Goal: Task Accomplishment & Management: Use online tool/utility

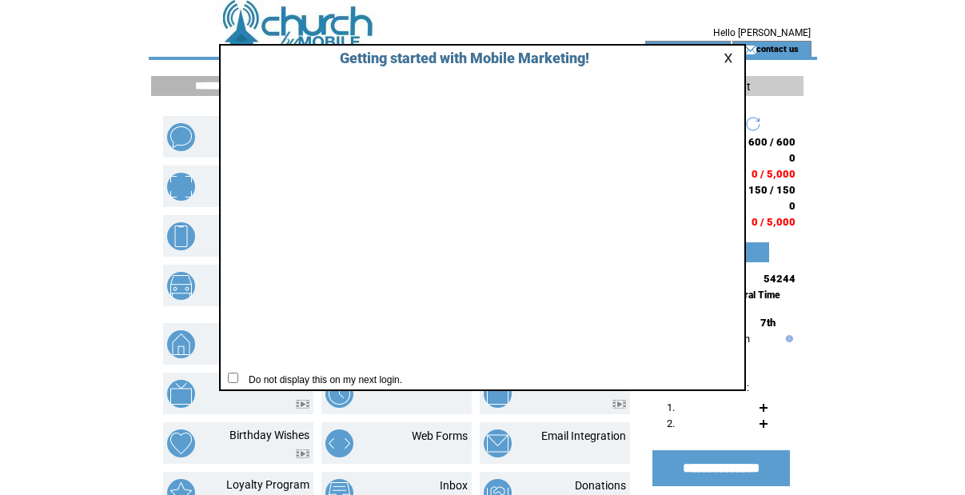
click at [731, 56] on link at bounding box center [730, 58] width 14 height 10
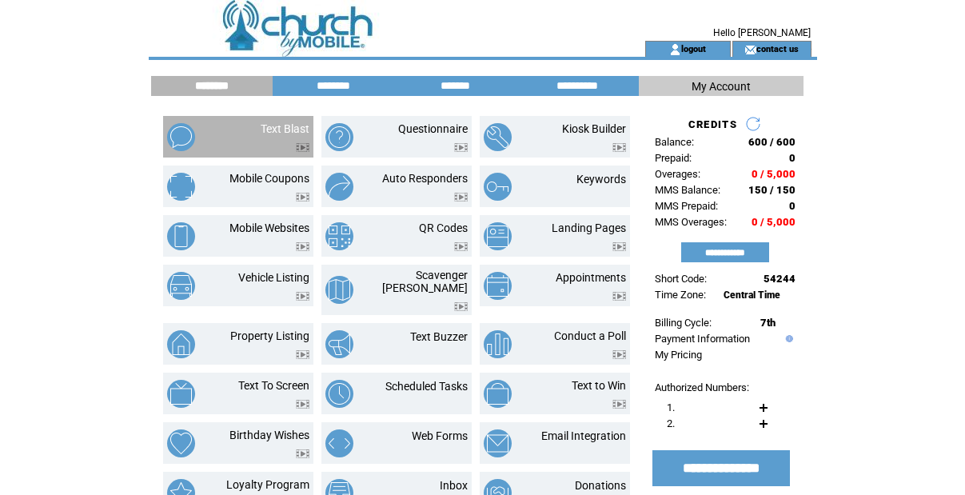
click at [251, 135] on td "Text Blast" at bounding box center [266, 137] width 86 height 30
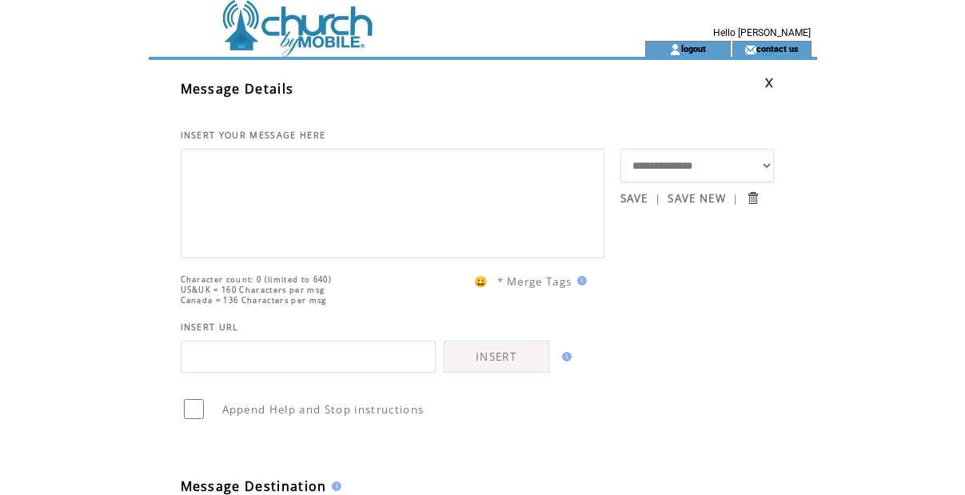
click at [286, 217] on textarea at bounding box center [392, 201] width 406 height 96
click at [273, 39] on td at bounding box center [368, 20] width 439 height 41
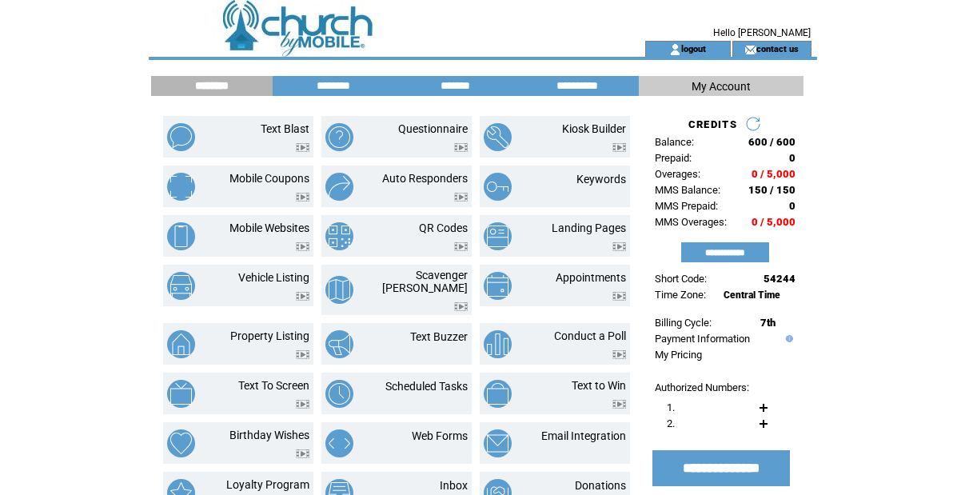
click at [320, 74] on div "**********" at bounding box center [483, 429] width 668 height 739
click at [324, 82] on input "********" at bounding box center [333, 86] width 120 height 14
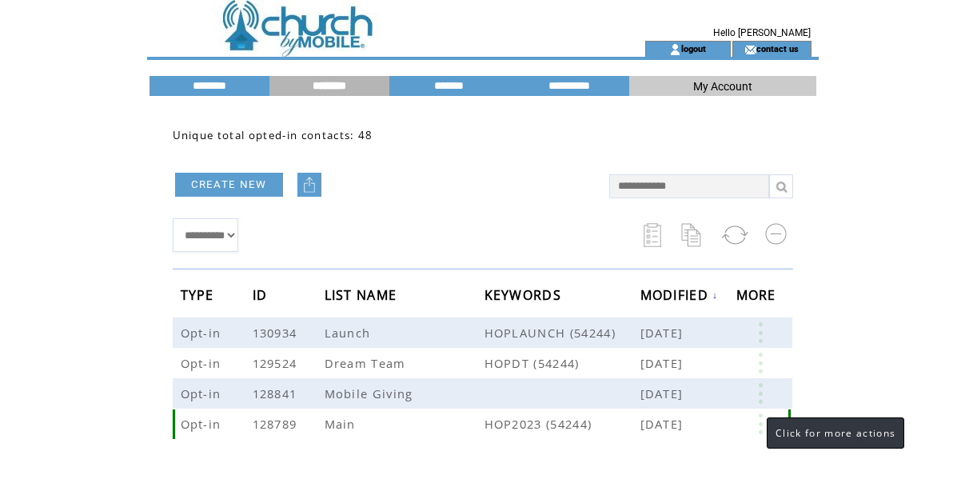
click at [751, 421] on link at bounding box center [760, 423] width 48 height 21
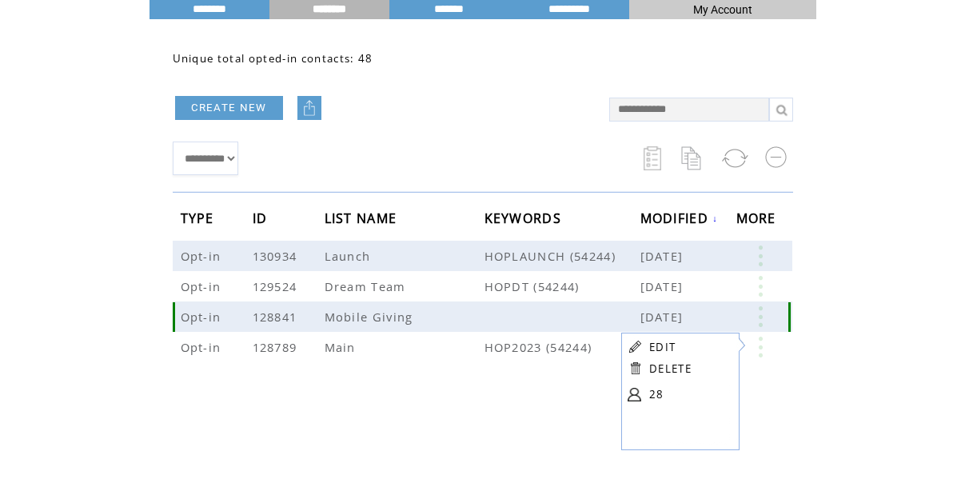
scroll to position [104, 0]
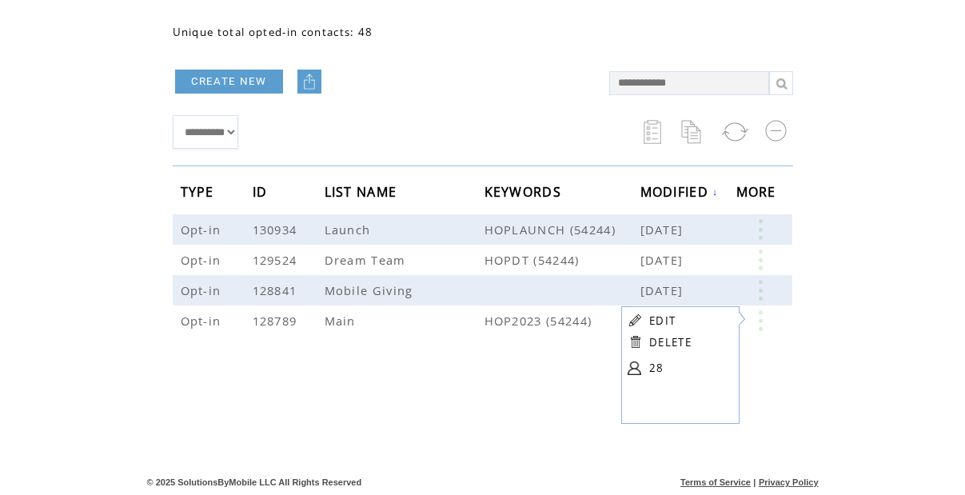
click at [654, 367] on link "28" at bounding box center [689, 368] width 80 height 24
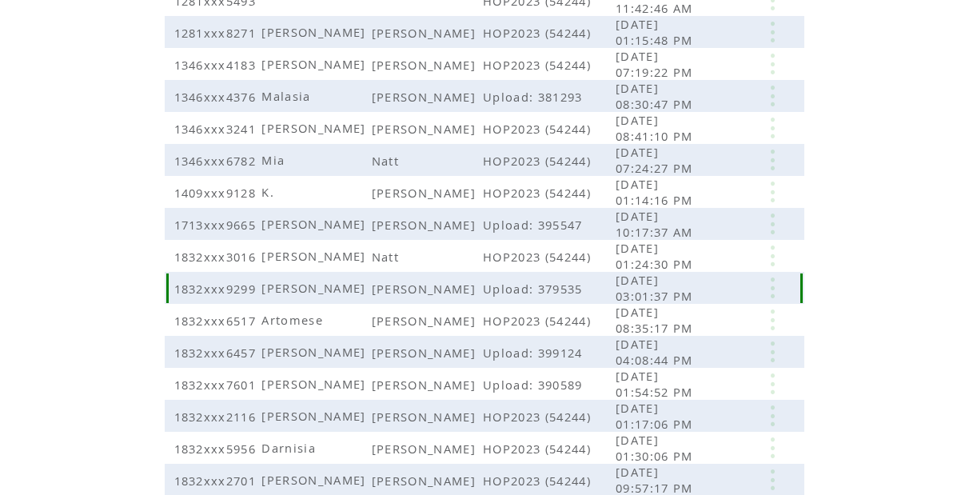
scroll to position [346, 0]
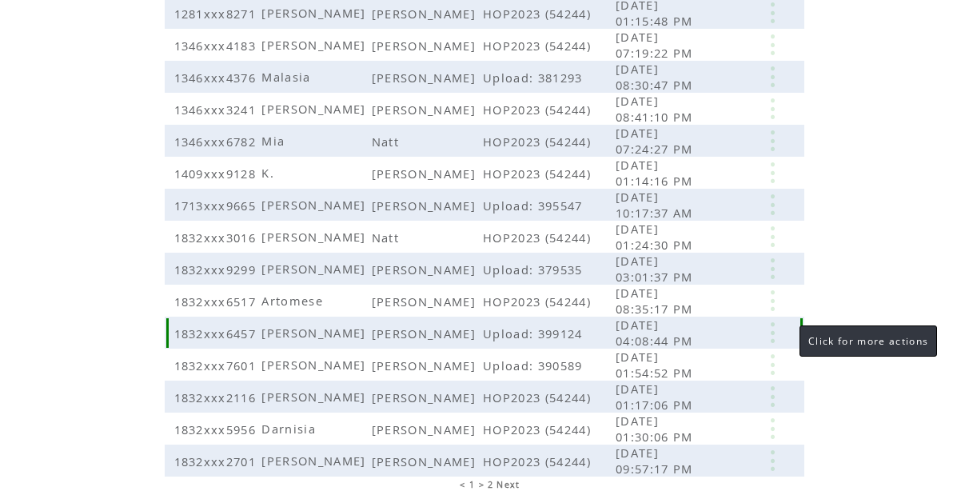
click at [772, 330] on link at bounding box center [772, 332] width 48 height 21
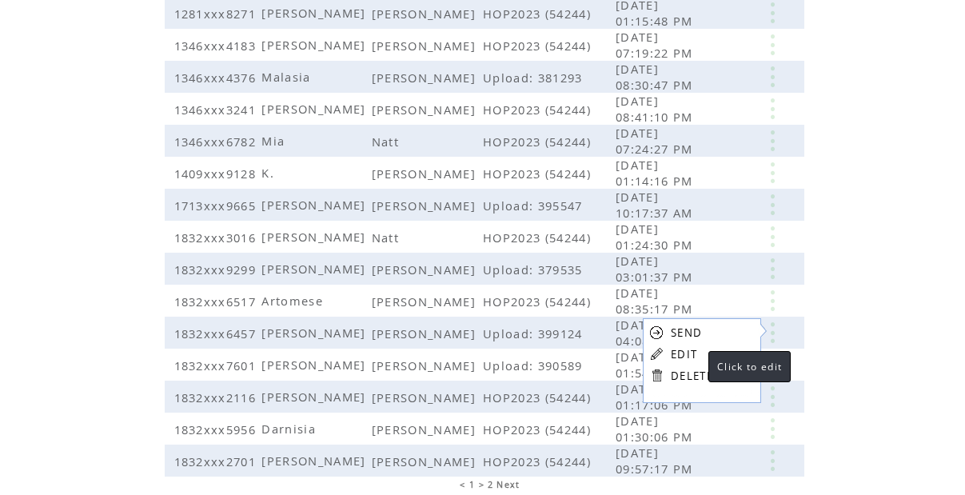
click at [692, 348] on link "EDIT" at bounding box center [684, 354] width 26 height 14
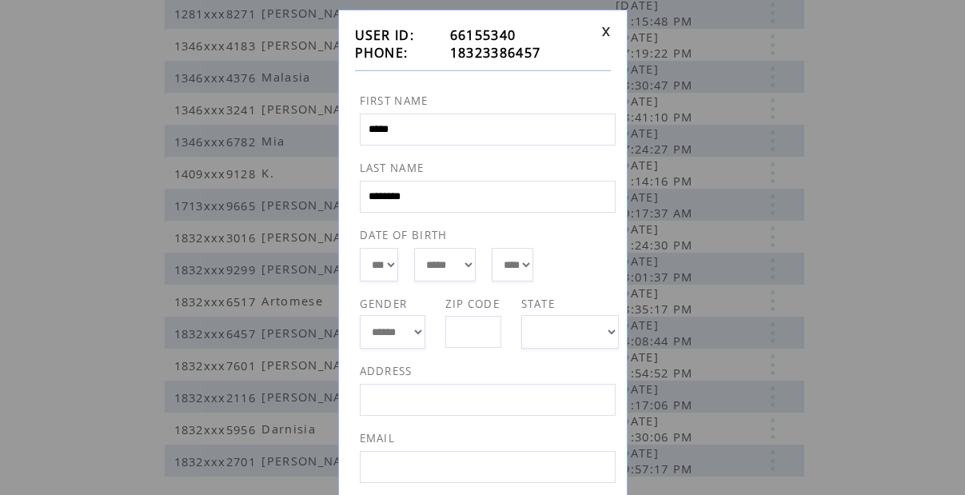
scroll to position [0, 0]
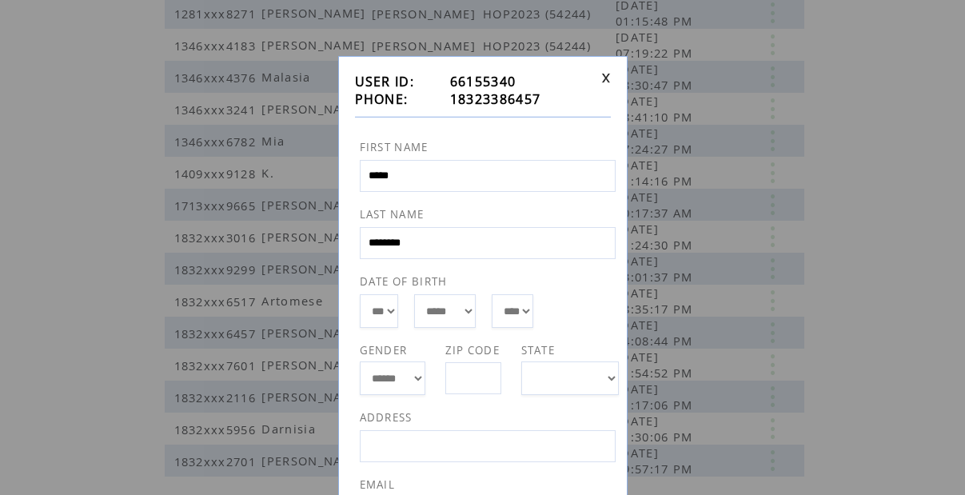
click at [445, 173] on input "*****" at bounding box center [488, 176] width 256 height 32
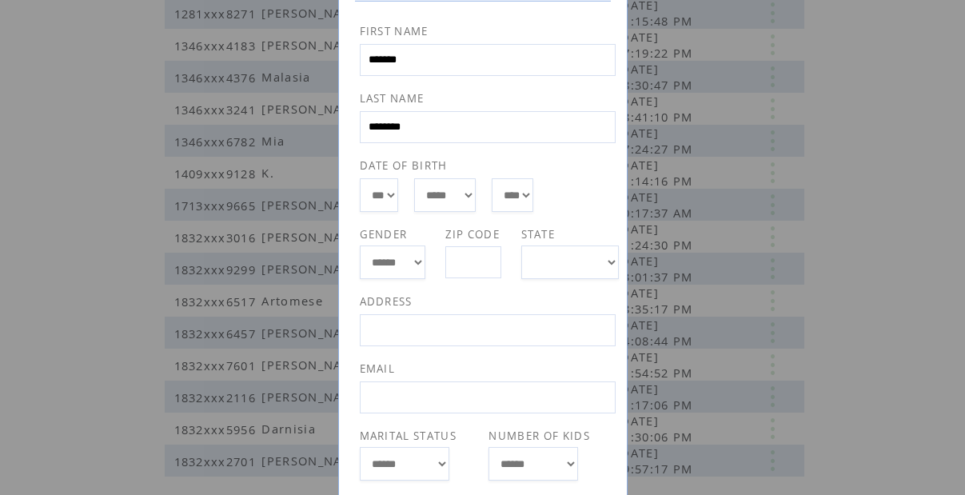
scroll to position [222, 0]
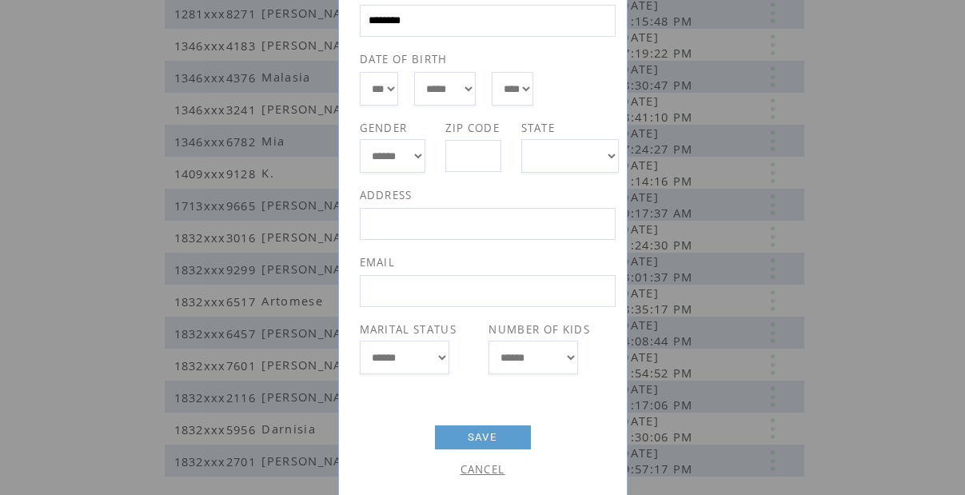
type input "*******"
click at [474, 442] on link "SAVE" at bounding box center [483, 437] width 96 height 24
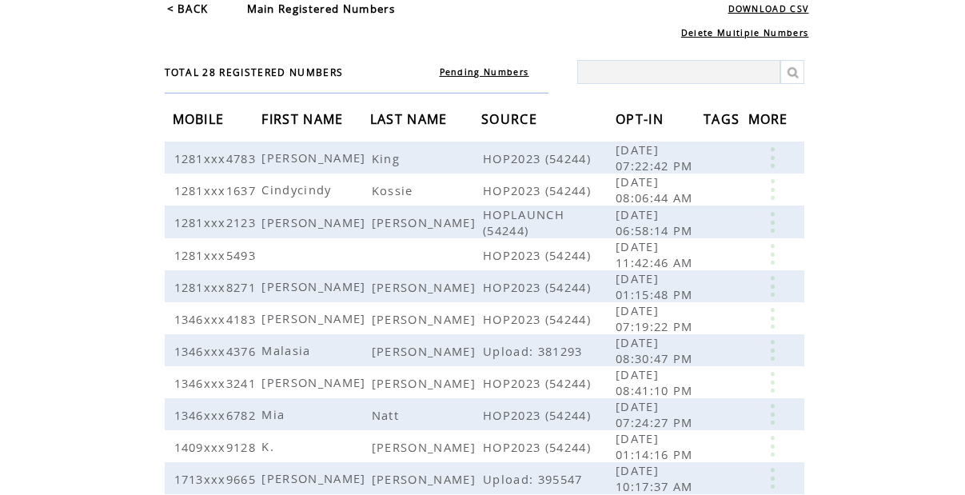
scroll to position [0, 0]
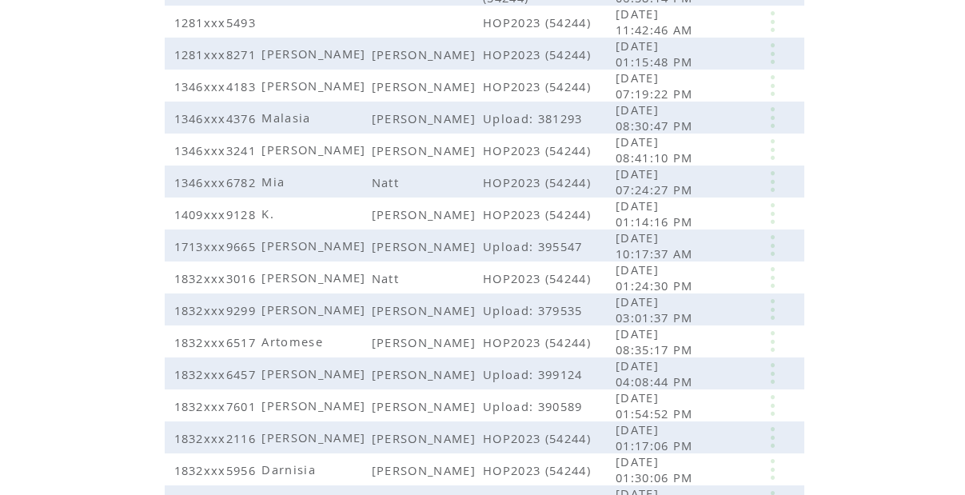
scroll to position [306, 0]
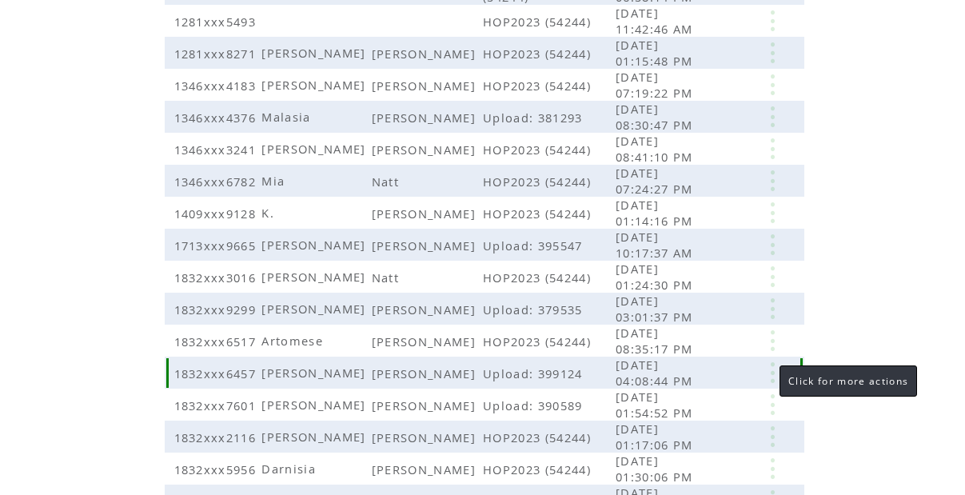
click at [767, 372] on link at bounding box center [772, 372] width 48 height 21
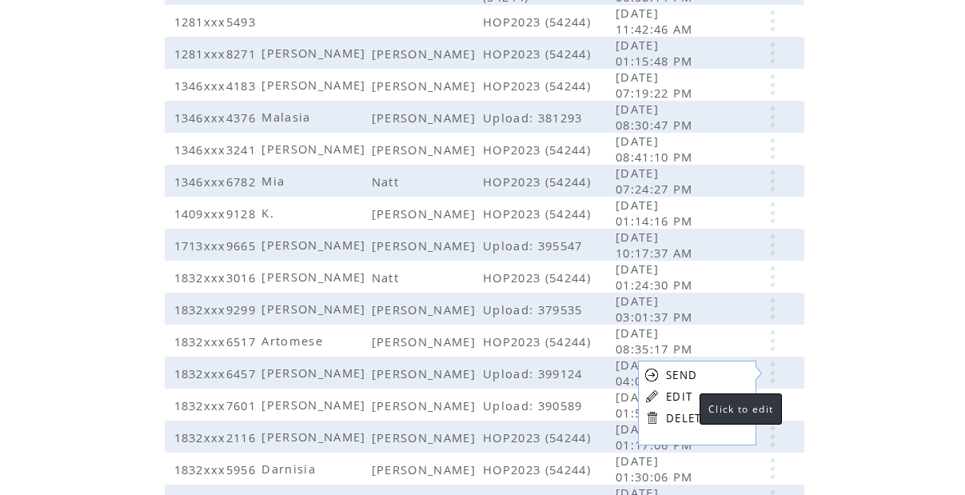
click at [683, 395] on link "EDIT" at bounding box center [679, 396] width 26 height 14
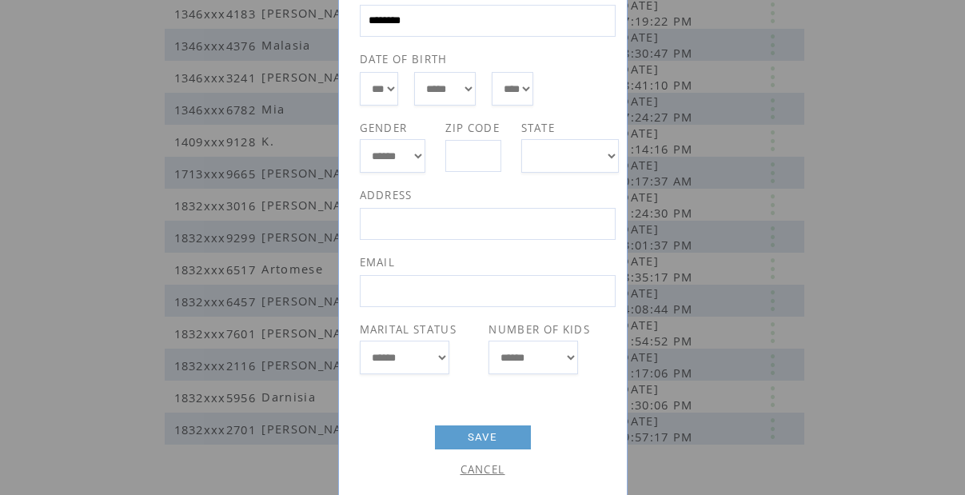
scroll to position [379, 0]
click at [501, 440] on link "SAVE" at bounding box center [483, 437] width 96 height 24
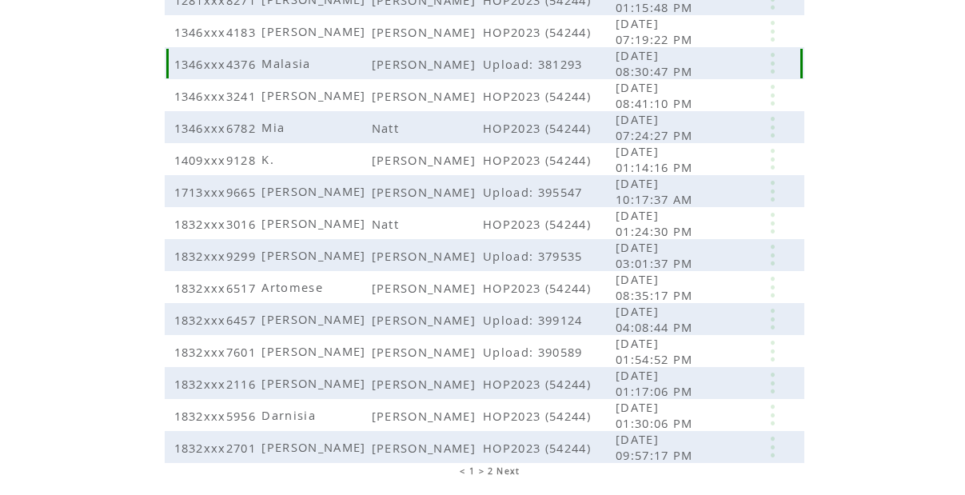
scroll to position [414, 0]
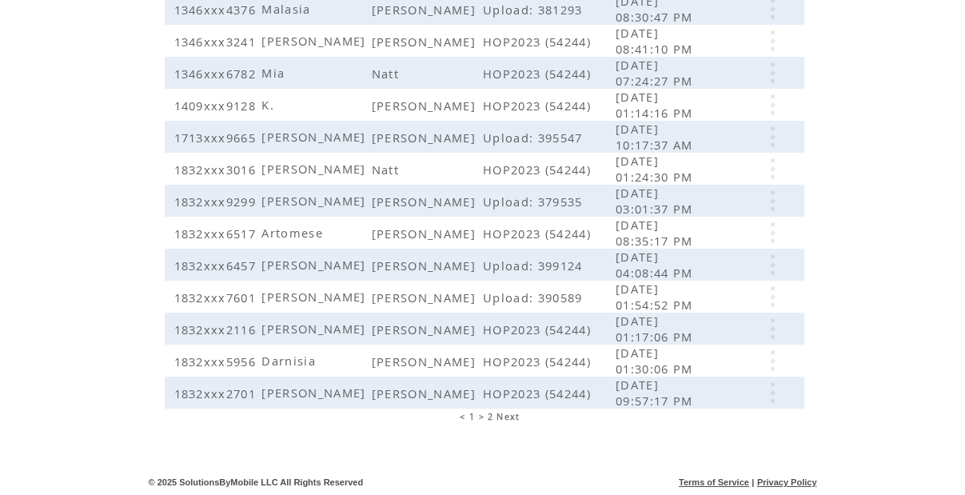
click at [492, 416] on span "2" at bounding box center [491, 416] width 6 height 11
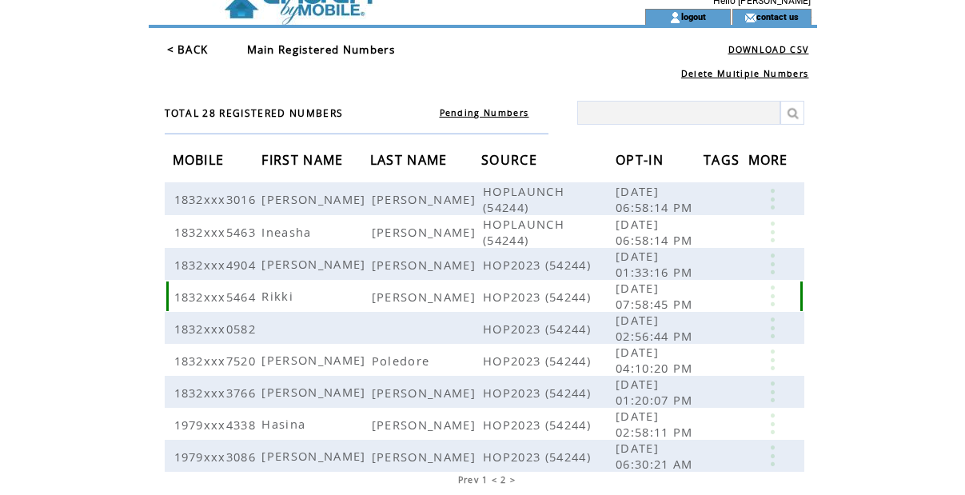
scroll to position [63, 0]
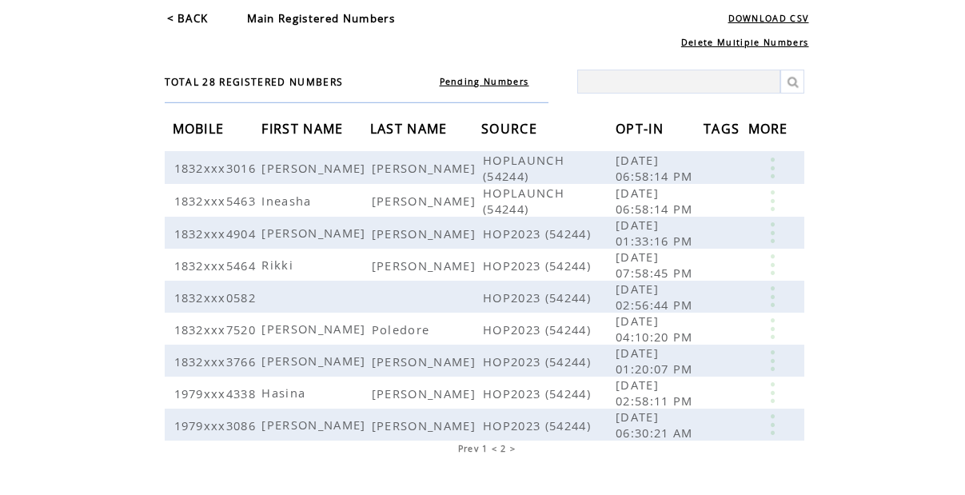
click at [481, 449] on td "1" at bounding box center [484, 448] width 7 height 13
click at [483, 447] on span "1" at bounding box center [485, 448] width 6 height 11
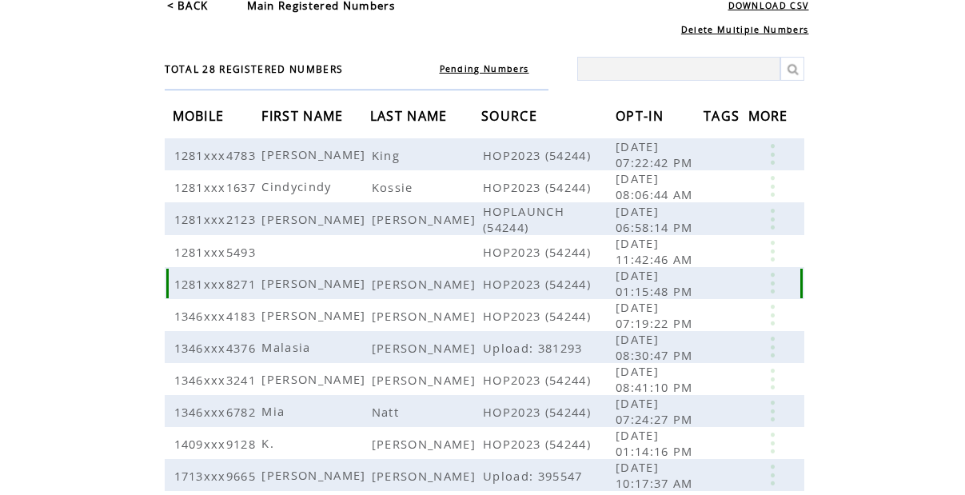
scroll to position [83, 0]
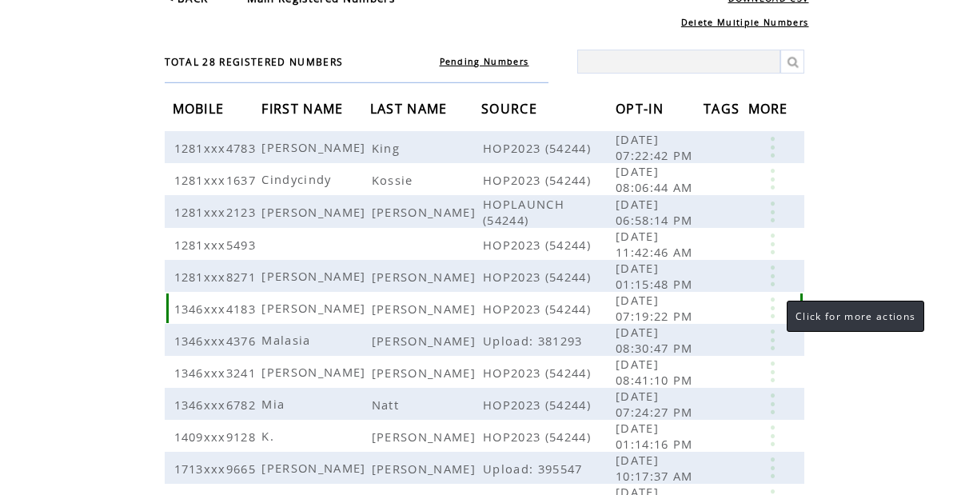
click at [771, 305] on link at bounding box center [772, 307] width 48 height 21
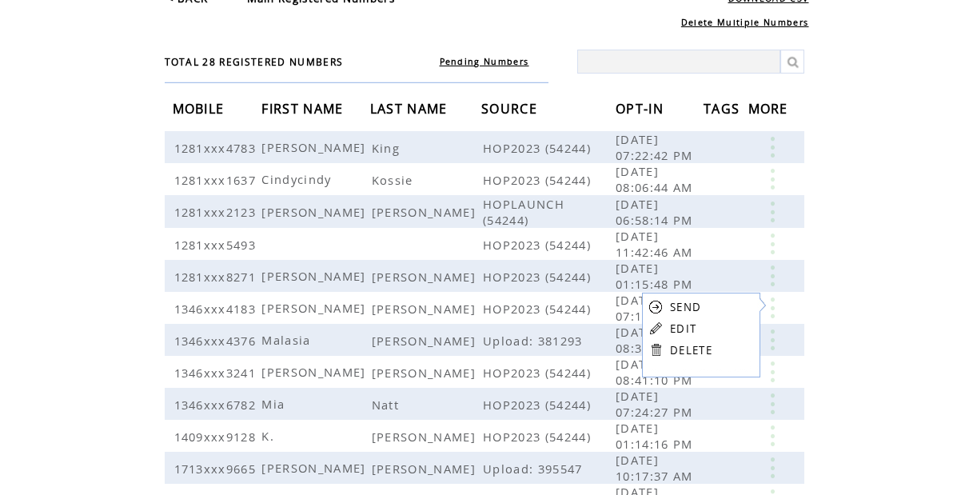
click at [691, 325] on link "EDIT" at bounding box center [683, 328] width 26 height 14
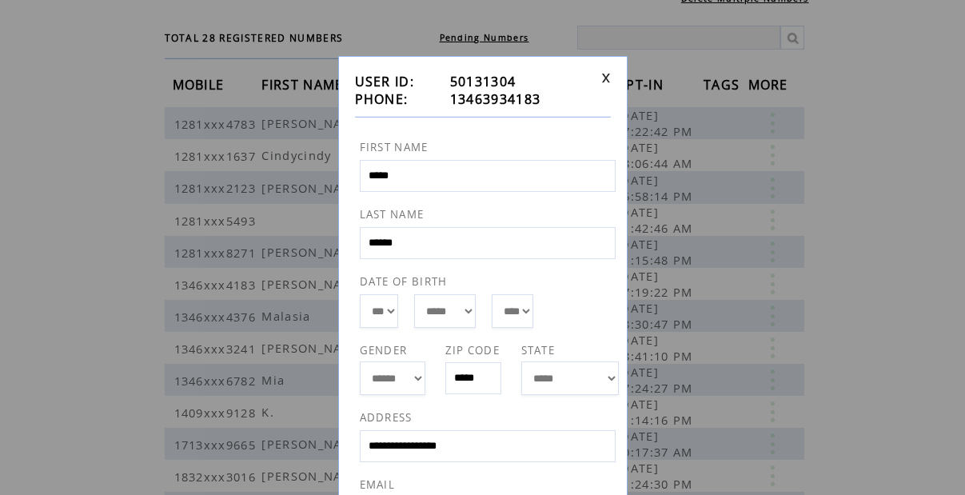
scroll to position [101, 0]
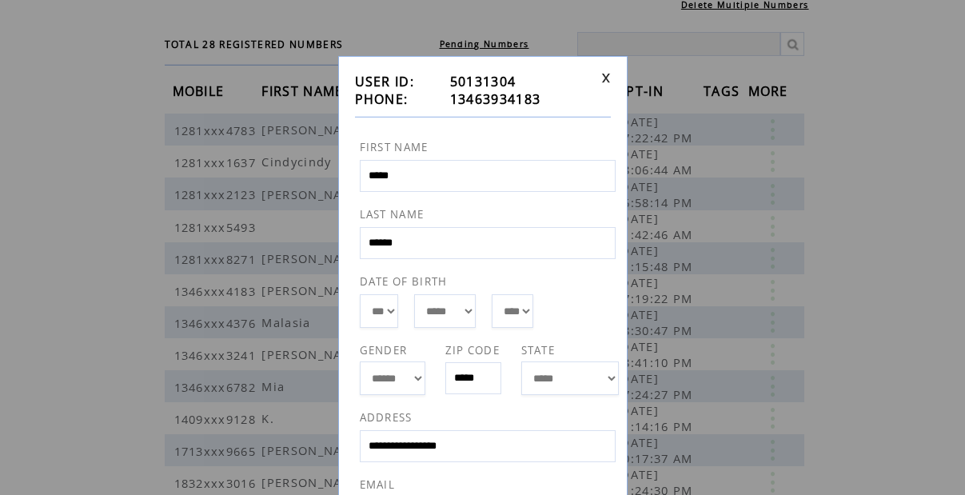
click at [523, 98] on span "13463934183" at bounding box center [495, 99] width 91 height 18
click at [541, 101] on td "13463934183" at bounding box center [522, 99] width 145 height 18
click at [540, 101] on span "13463934183" at bounding box center [495, 99] width 91 height 18
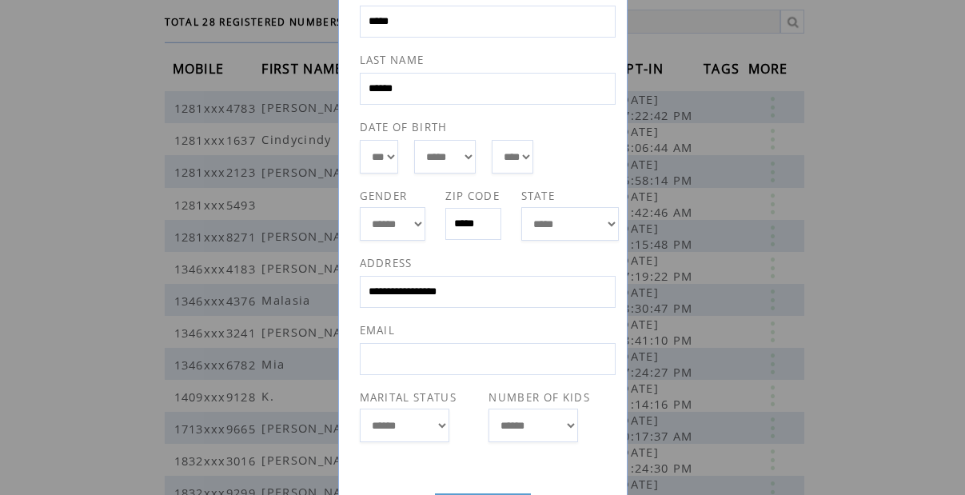
scroll to position [56, 0]
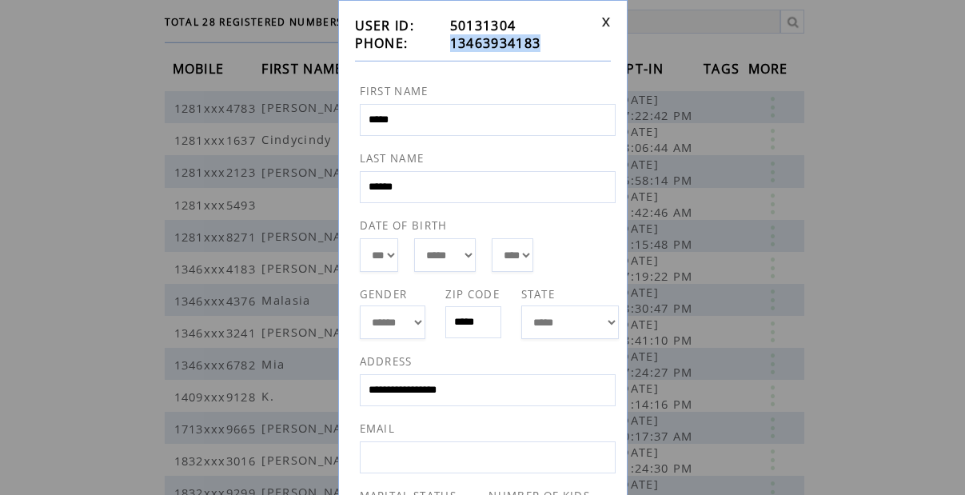
click at [606, 22] on link at bounding box center [606, 22] width 10 height 10
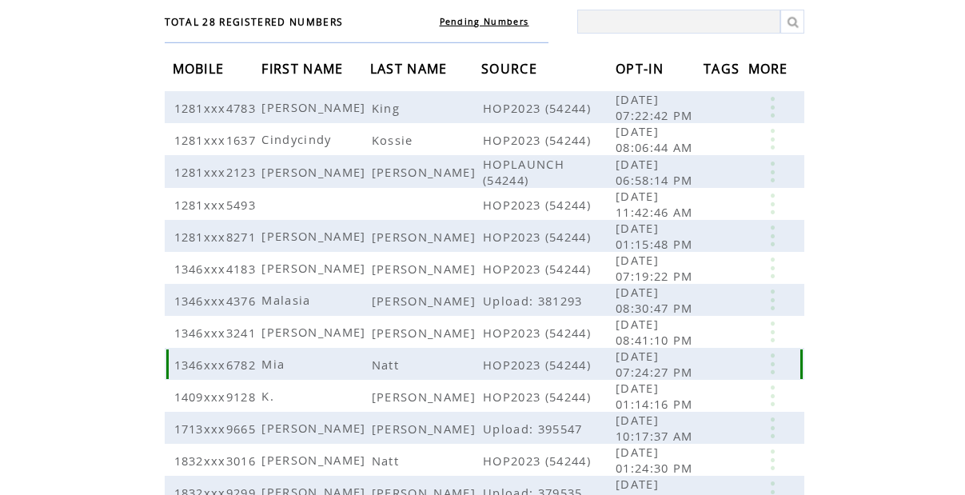
click at [212, 371] on td "1346xxx6782" at bounding box center [218, 364] width 90 height 32
click at [222, 269] on span "1346xxx4183" at bounding box center [217, 269] width 86 height 16
click at [167, 275] on div at bounding box center [167, 268] width 2 height 30
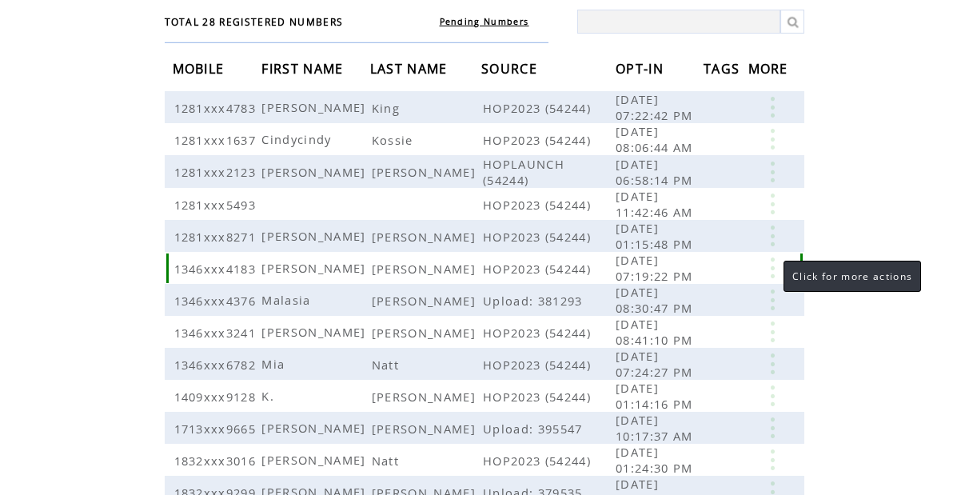
click at [767, 272] on link at bounding box center [772, 267] width 48 height 21
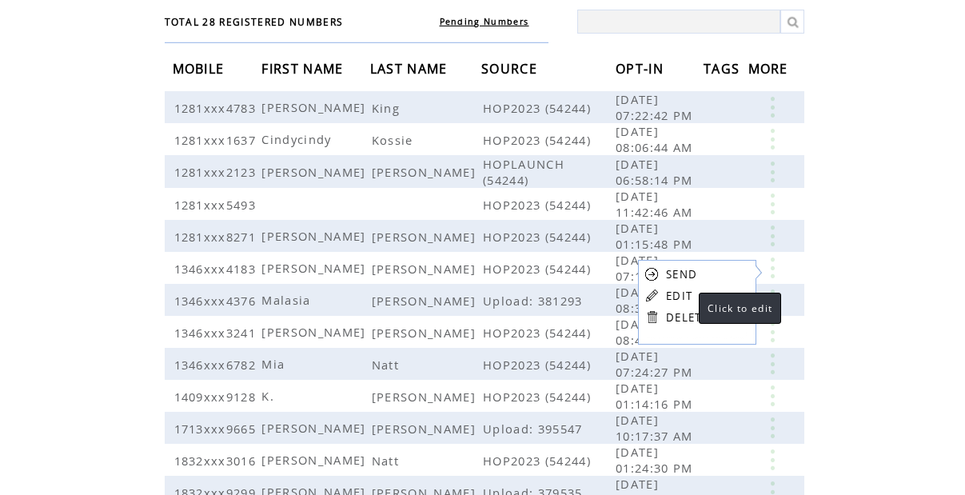
click at [683, 297] on link "EDIT" at bounding box center [679, 296] width 26 height 14
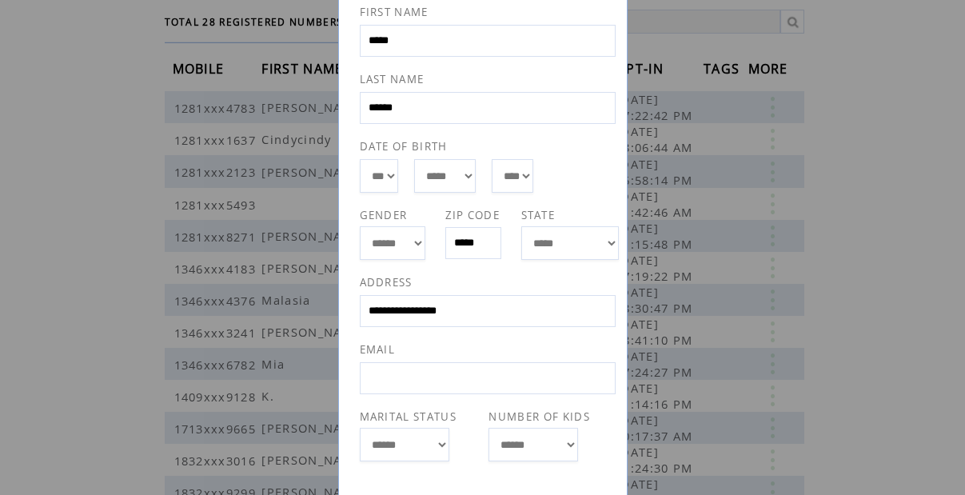
scroll to position [0, 0]
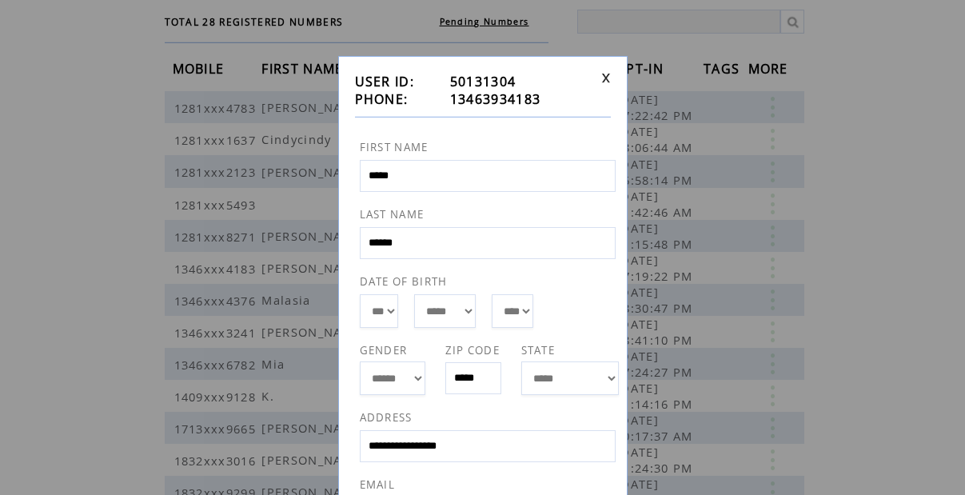
click at [605, 78] on link at bounding box center [606, 78] width 10 height 10
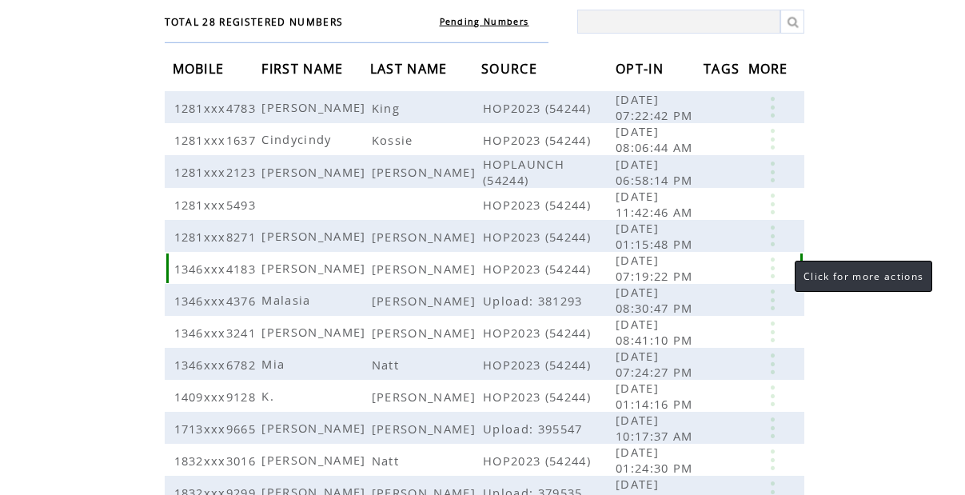
click at [775, 269] on link at bounding box center [772, 267] width 48 height 21
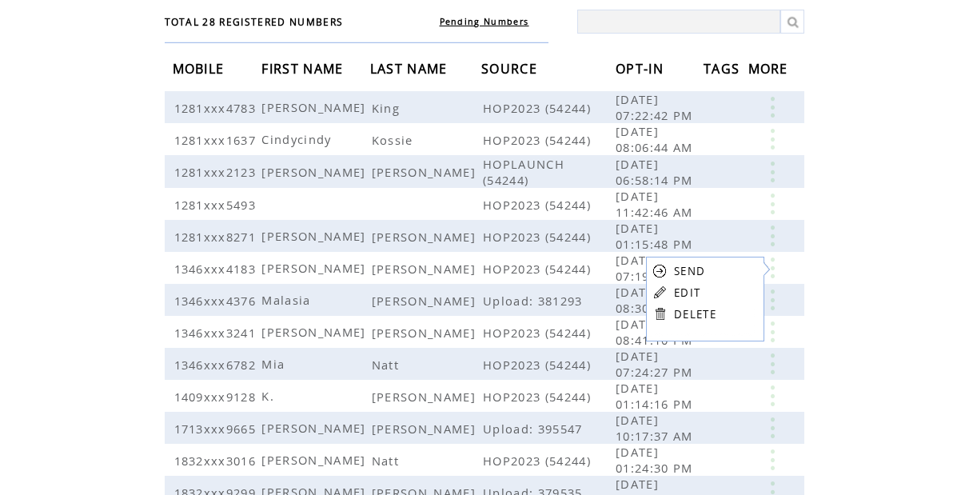
click at [711, 320] on link "DELETE" at bounding box center [695, 314] width 42 height 14
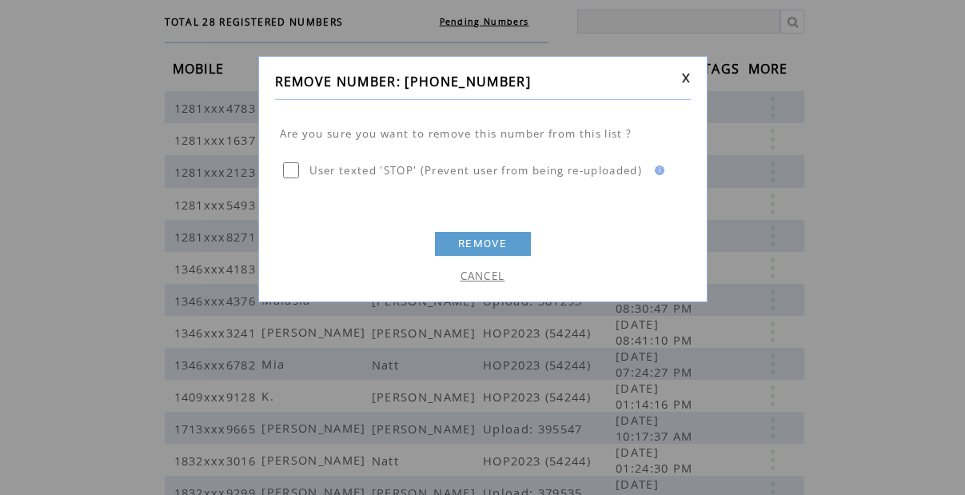
click at [459, 250] on link "REMOVE" at bounding box center [483, 244] width 96 height 24
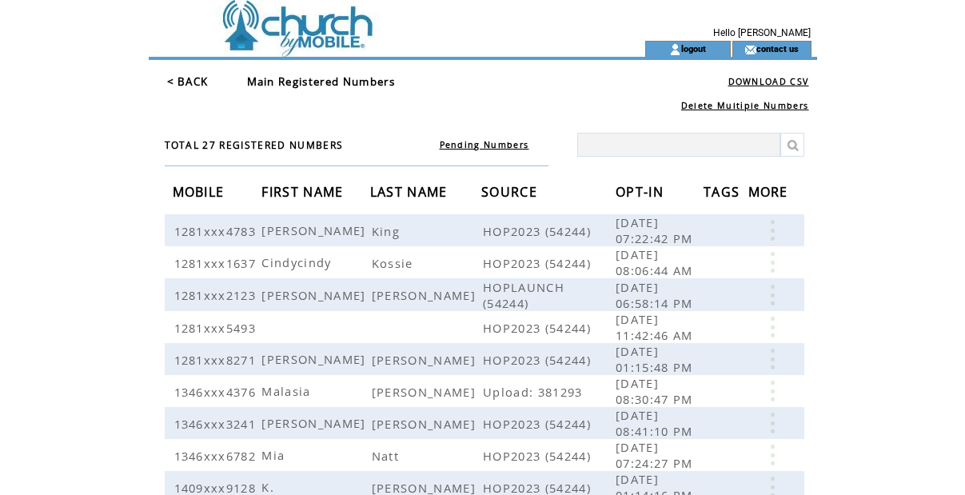
click at [301, 41] on td at bounding box center [368, 49] width 439 height 16
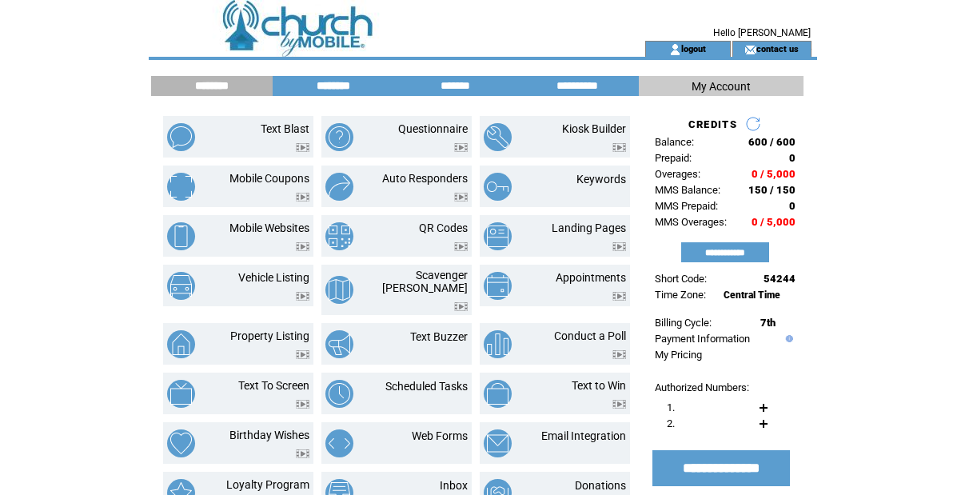
click at [339, 93] on input "********" at bounding box center [333, 86] width 120 height 14
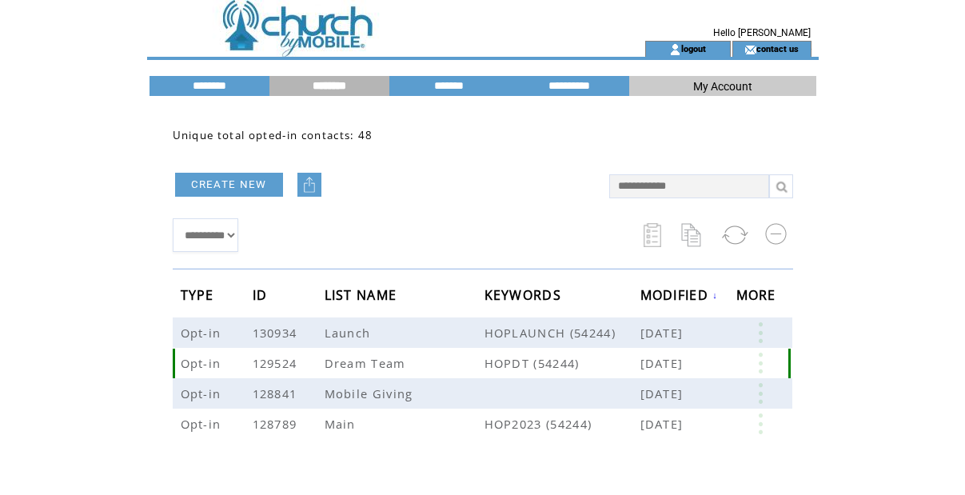
click at [770, 360] on link at bounding box center [760, 363] width 48 height 21
click at [687, 365] on link "EDIT" at bounding box center [681, 362] width 26 height 14
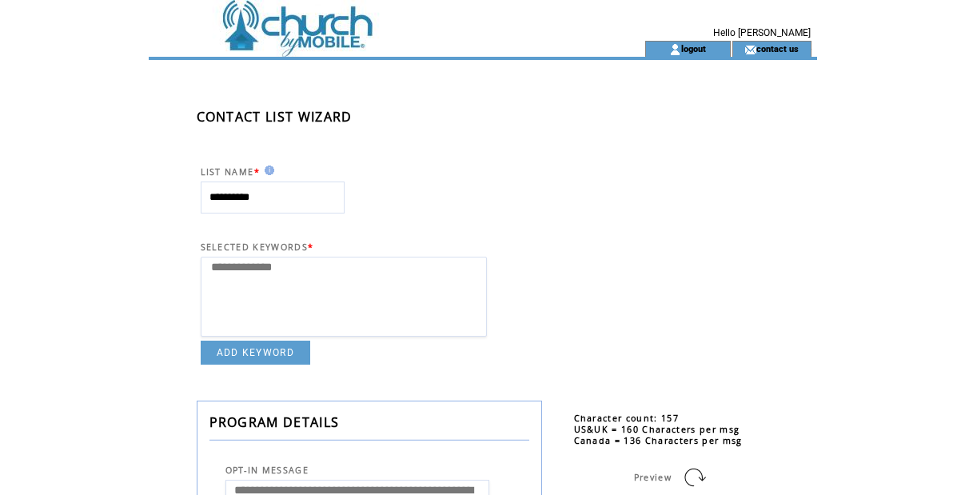
select select
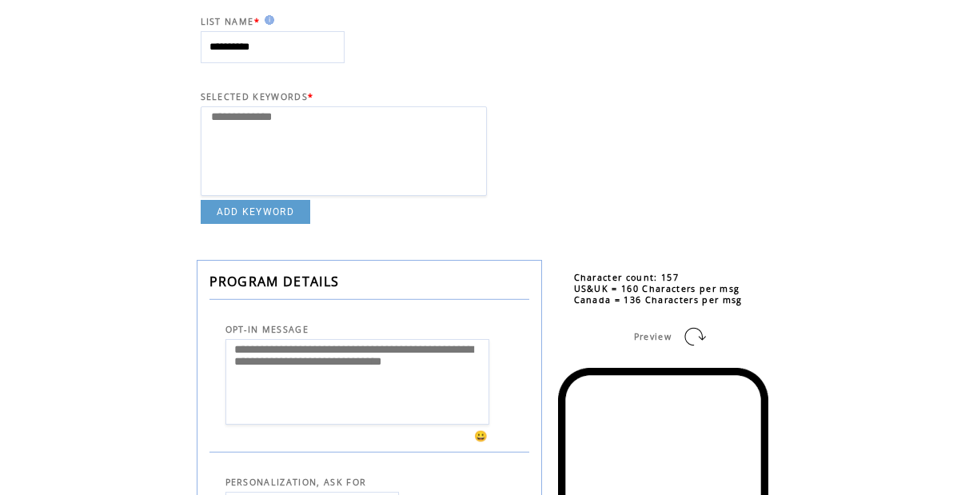
scroll to position [145, 0]
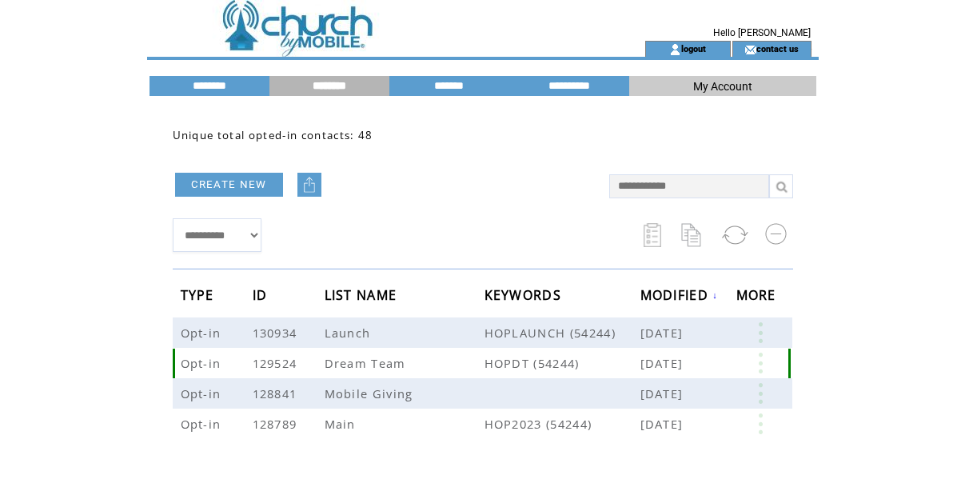
click at [763, 363] on link at bounding box center [760, 363] width 48 height 21
click at [670, 359] on link "EDIT" at bounding box center [674, 365] width 26 height 14
click at [762, 367] on link at bounding box center [760, 363] width 48 height 21
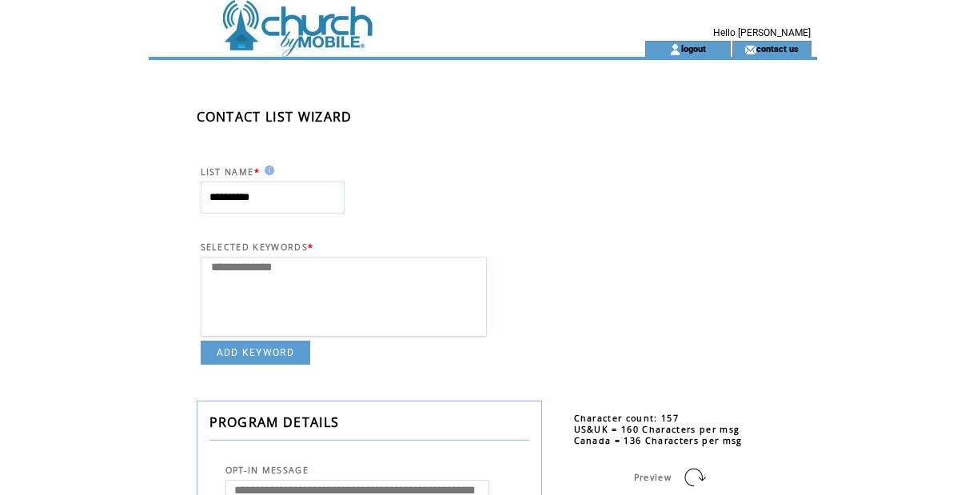
select select
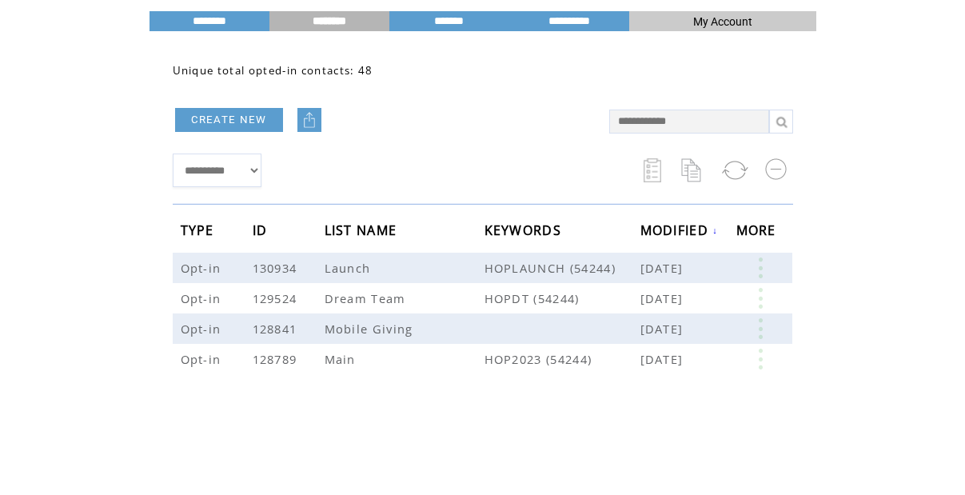
scroll to position [67, 0]
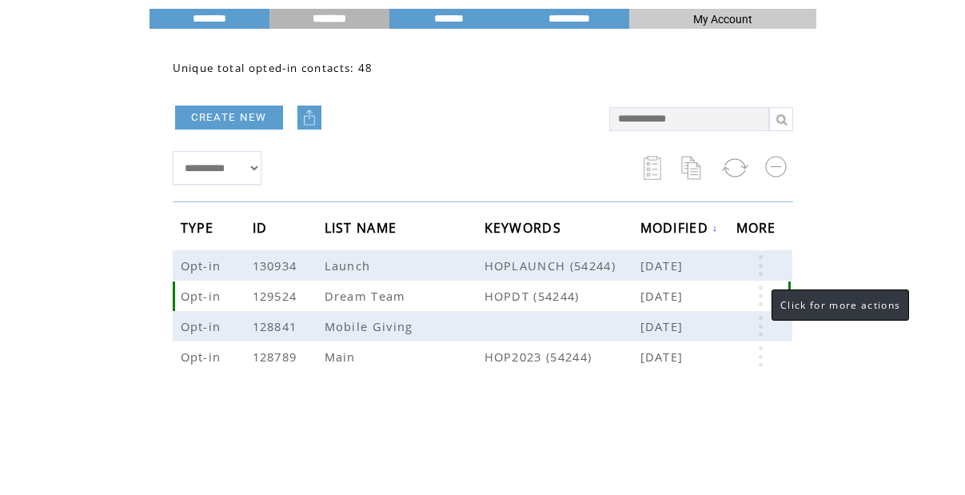
click at [755, 302] on link at bounding box center [760, 295] width 48 height 21
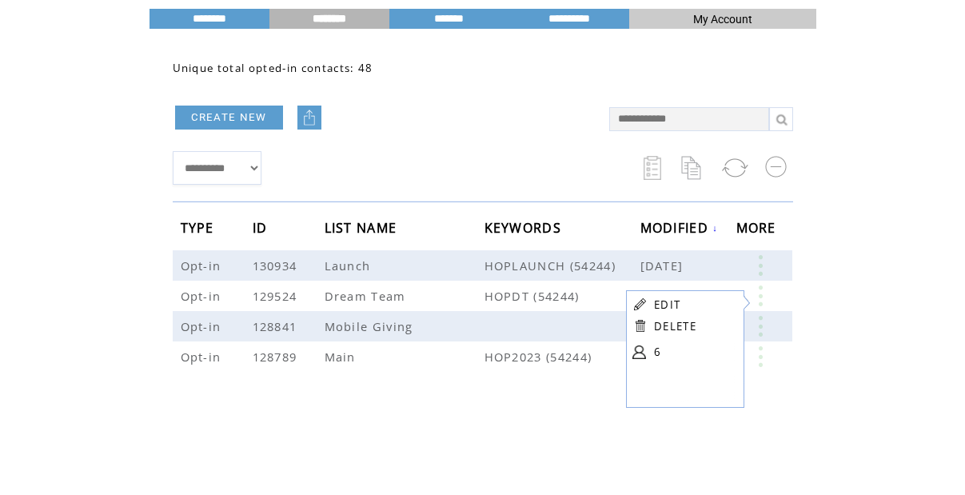
click at [657, 349] on link "6" at bounding box center [694, 352] width 80 height 24
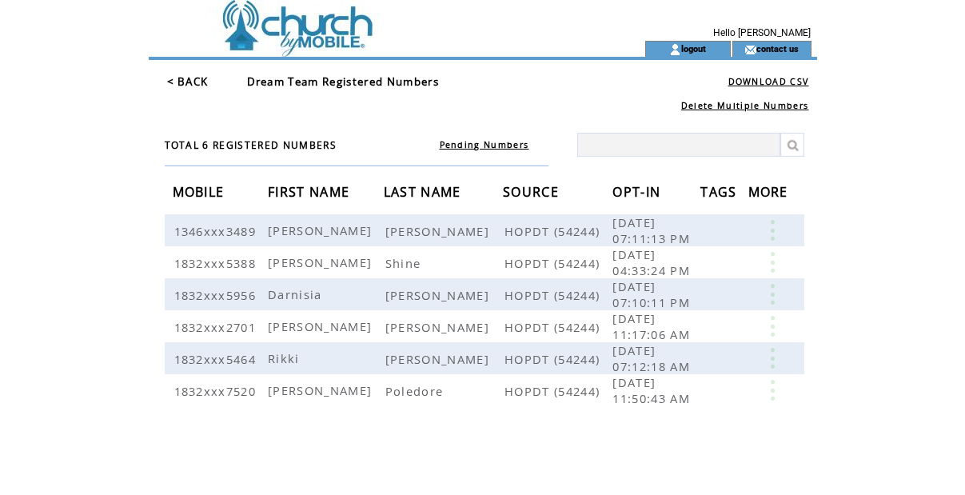
click at [202, 82] on link "< BACK" at bounding box center [188, 81] width 42 height 14
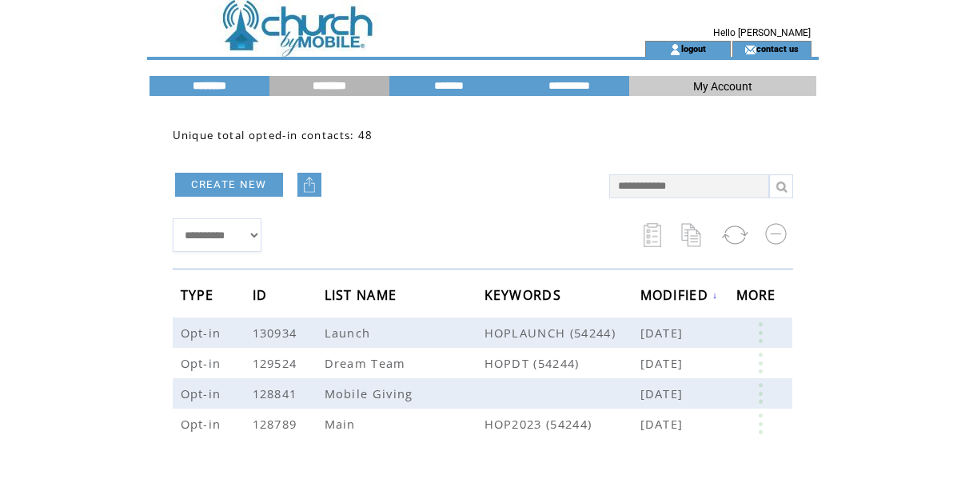
click at [216, 82] on input "********" at bounding box center [209, 86] width 120 height 14
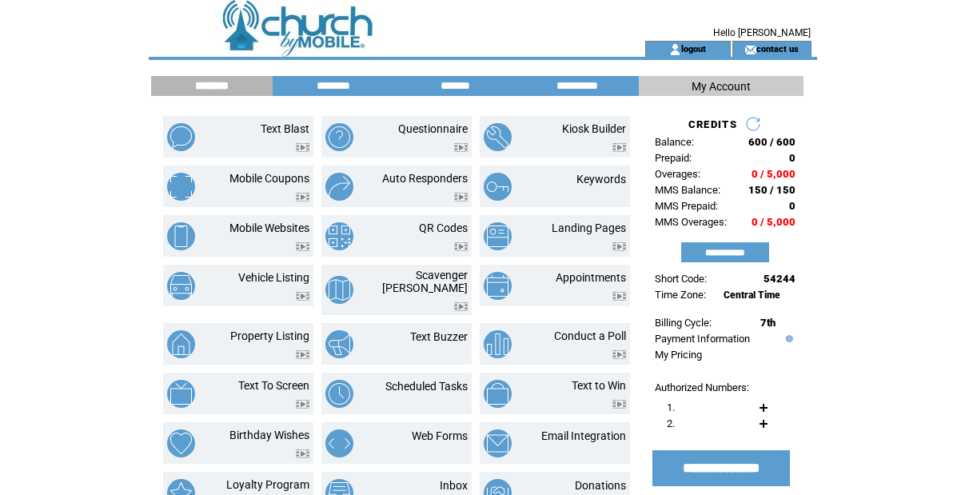
click at [301, 15] on td at bounding box center [368, 20] width 439 height 41
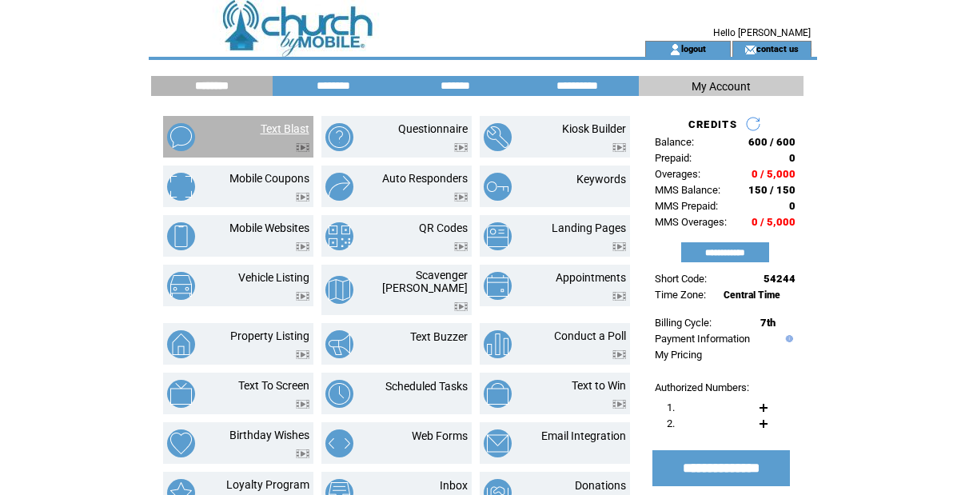
click at [265, 127] on link "Text Blast" at bounding box center [285, 128] width 49 height 13
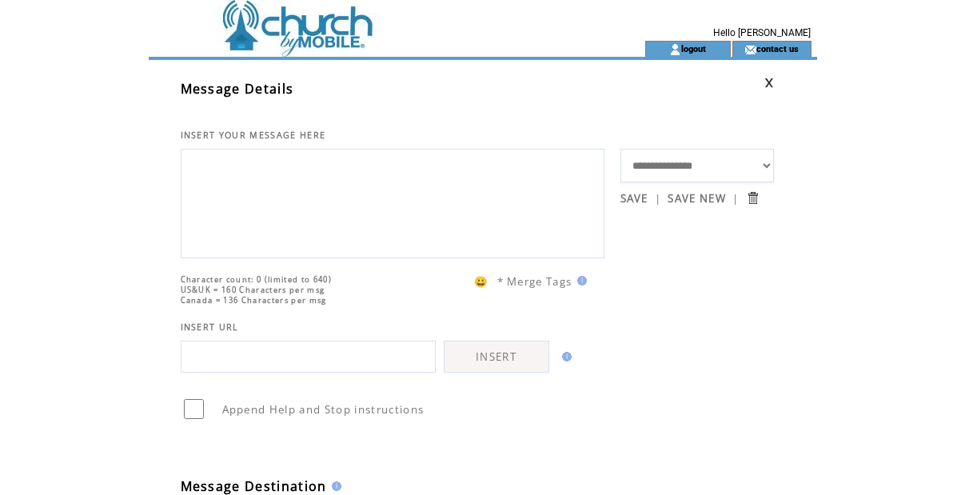
click at [316, 221] on textarea at bounding box center [392, 201] width 406 height 96
click at [590, 305] on td "Character count: 0 (limited to 640) US&UK = 160 Characters per msg Canada = 136…" at bounding box center [401, 281] width 440 height 47
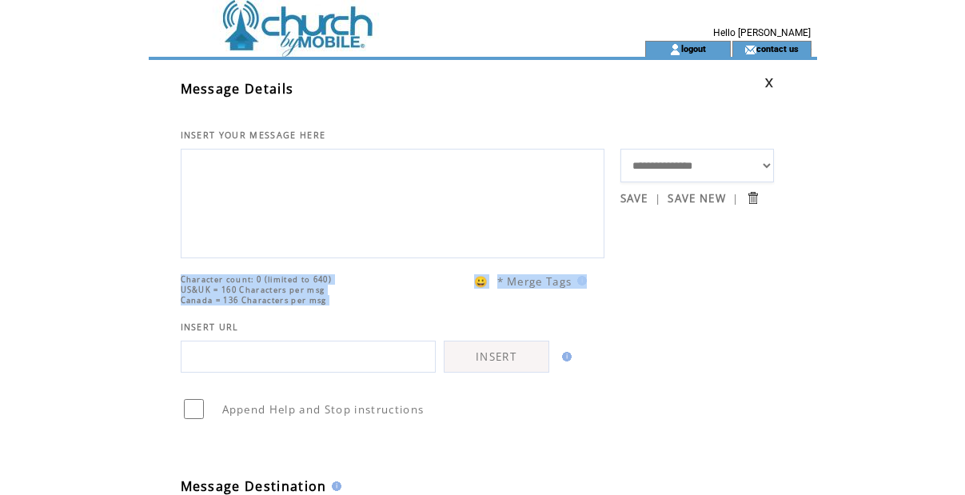
click at [589, 305] on td "Character count: 0 (limited to 640) US&UK = 160 Characters per msg Canada = 136…" at bounding box center [401, 281] width 440 height 47
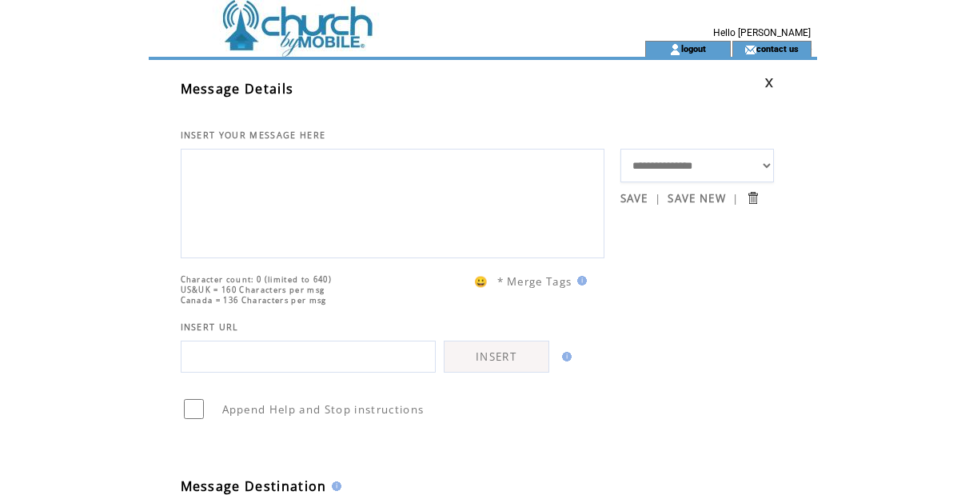
click at [588, 305] on td "Character count: 0 (limited to 640) US&UK = 160 Characters per msg Canada = 136…" at bounding box center [401, 281] width 440 height 47
click at [583, 285] on img at bounding box center [579, 281] width 14 height 10
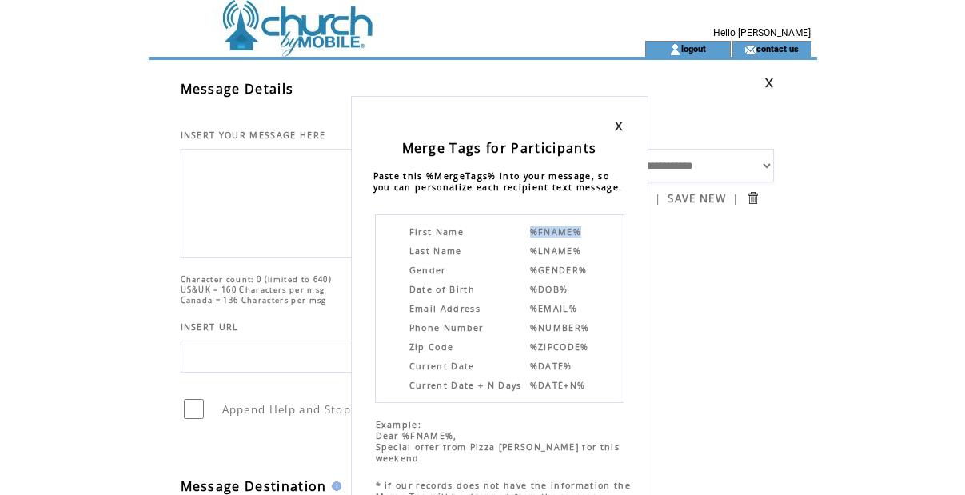
drag, startPoint x: 584, startPoint y: 232, endPoint x: 516, endPoint y: 231, distance: 68.7
click at [516, 231] on tr "First Name %FNAME%" at bounding box center [499, 231] width 182 height 13
copy tr "%FNAME%"
click at [268, 187] on div "Merge Tags for Participants Paste this %MergeTags% into your message, so you ca…" at bounding box center [482, 247] width 965 height 495
click at [264, 186] on div "Merge Tags for Participants Paste this %MergeTags% into your message, so you ca…" at bounding box center [482, 247] width 965 height 495
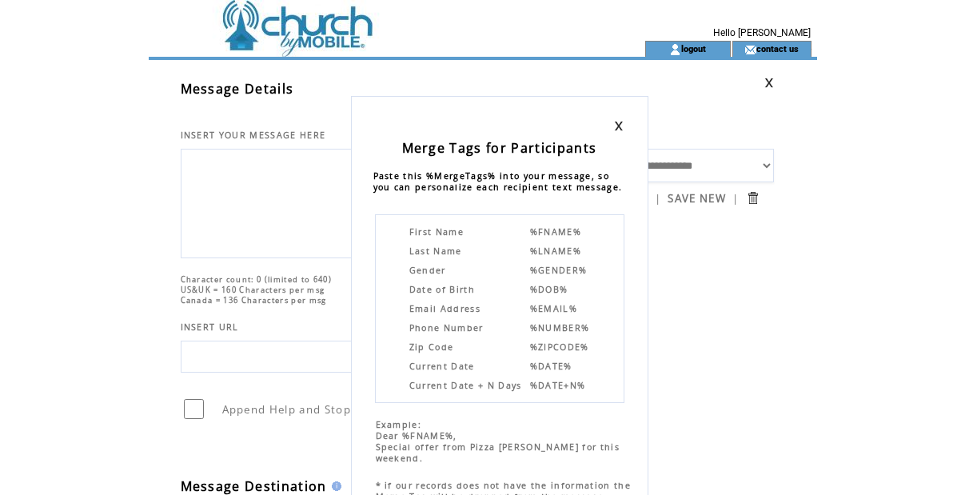
click at [619, 124] on link at bounding box center [619, 126] width 10 height 10
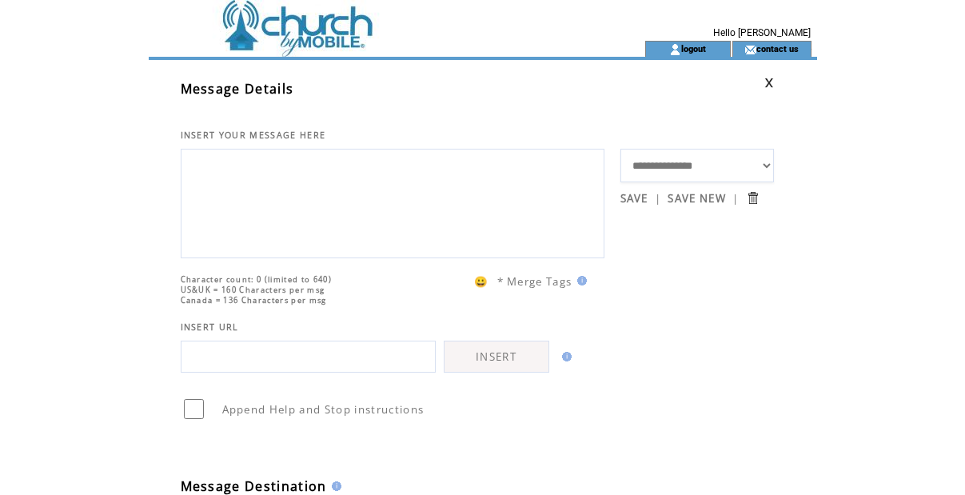
click at [361, 178] on textarea at bounding box center [392, 201] width 406 height 96
paste textarea "*******"
click at [221, 171] on textarea "*******" at bounding box center [392, 201] width 406 height 96
click at [316, 155] on textarea "*******" at bounding box center [392, 201] width 406 height 96
click at [316, 175] on textarea "*******" at bounding box center [392, 201] width 406 height 96
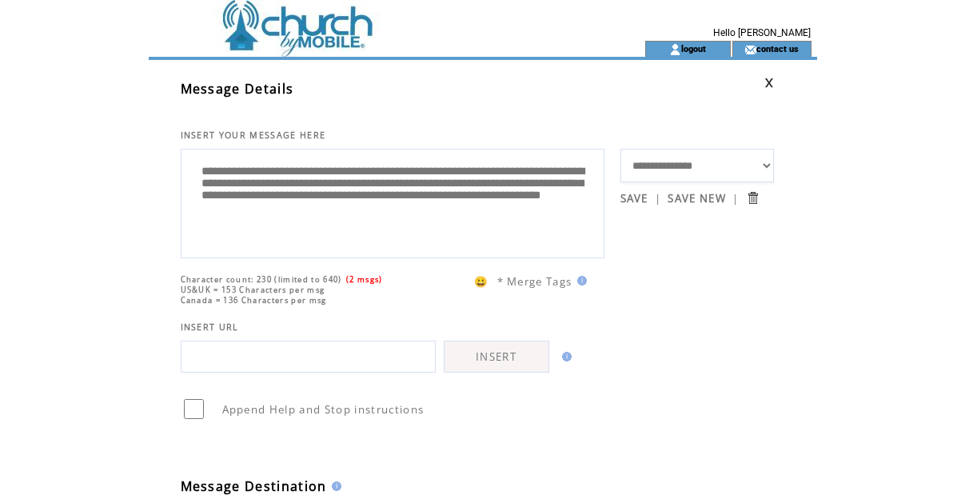
click at [468, 174] on textarea "**********" at bounding box center [392, 201] width 406 height 96
click at [446, 236] on textarea "**********" at bounding box center [392, 201] width 406 height 96
click at [496, 176] on textarea "**********" at bounding box center [392, 201] width 406 height 96
click at [480, 233] on textarea "**********" at bounding box center [392, 201] width 406 height 96
drag, startPoint x: 333, startPoint y: 221, endPoint x: 251, endPoint y: 223, distance: 82.3
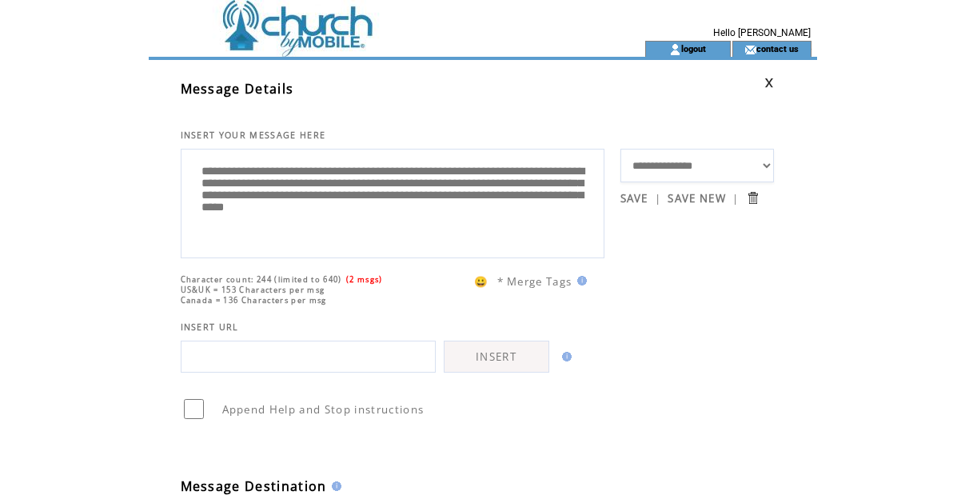
click at [251, 223] on textarea "**********" at bounding box center [392, 201] width 406 height 96
click at [350, 237] on textarea "**********" at bounding box center [392, 201] width 406 height 96
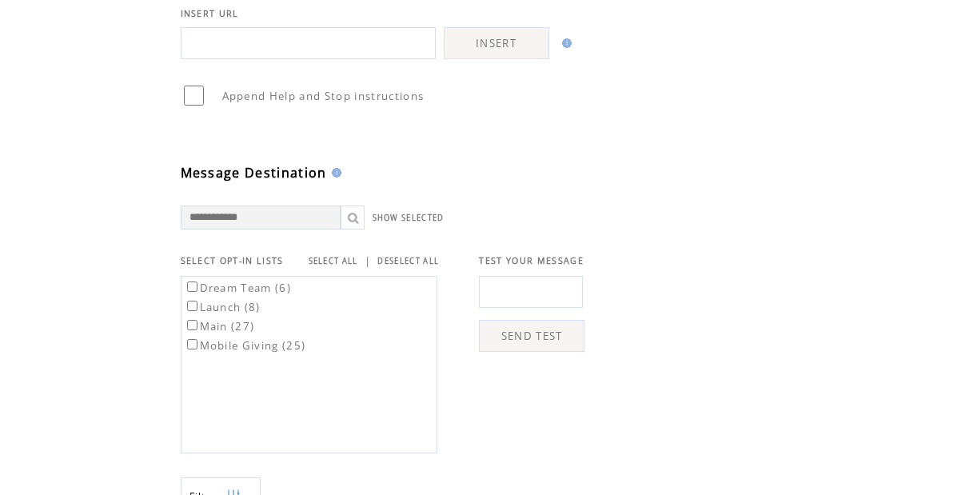
scroll to position [335, 0]
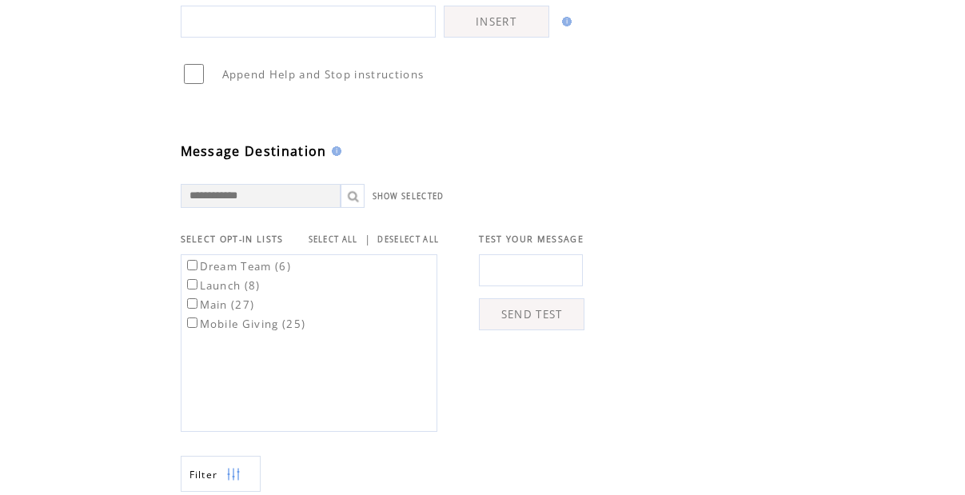
type textarea "**********"
click at [332, 246] on td "SELECT ALL" at bounding box center [334, 239] width 50 height 14
click at [332, 245] on link "SELECT ALL" at bounding box center [334, 239] width 50 height 10
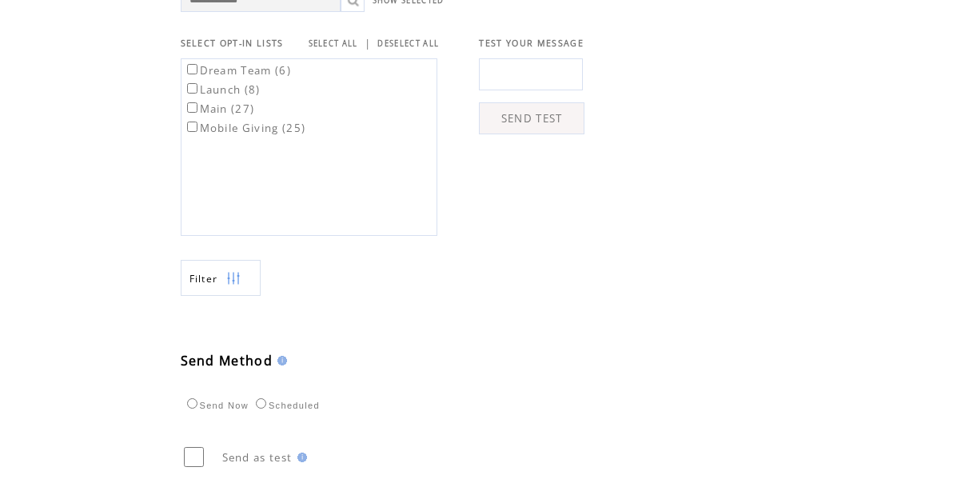
scroll to position [657, 0]
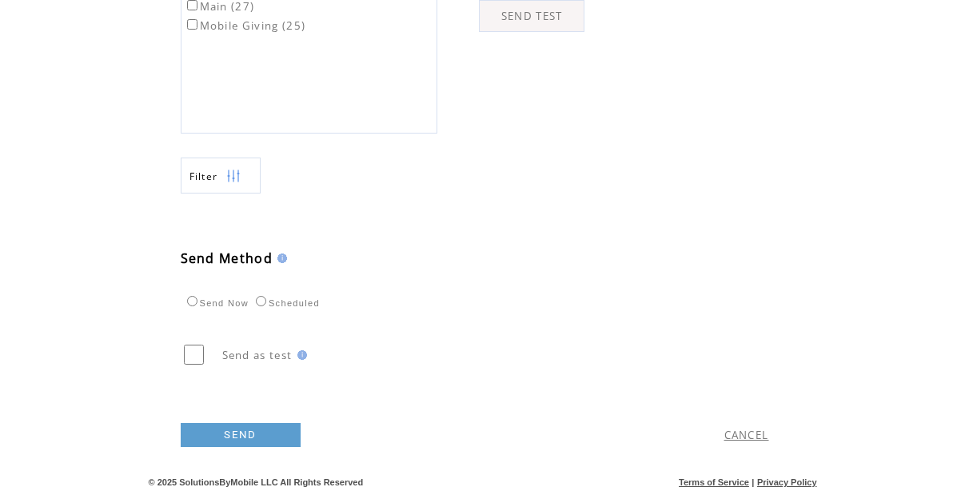
click at [242, 424] on link "SEND" at bounding box center [241, 435] width 120 height 24
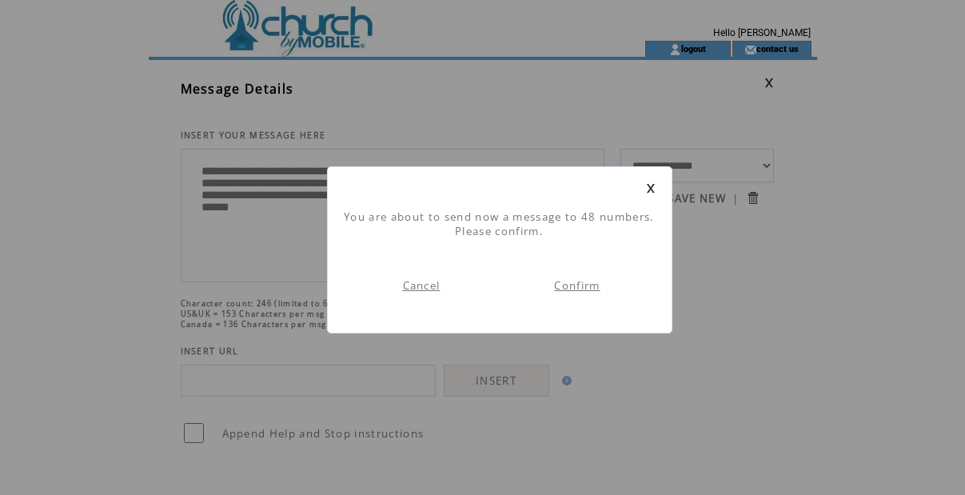
scroll to position [1, 0]
click at [568, 282] on link "Confirm" at bounding box center [577, 285] width 46 height 14
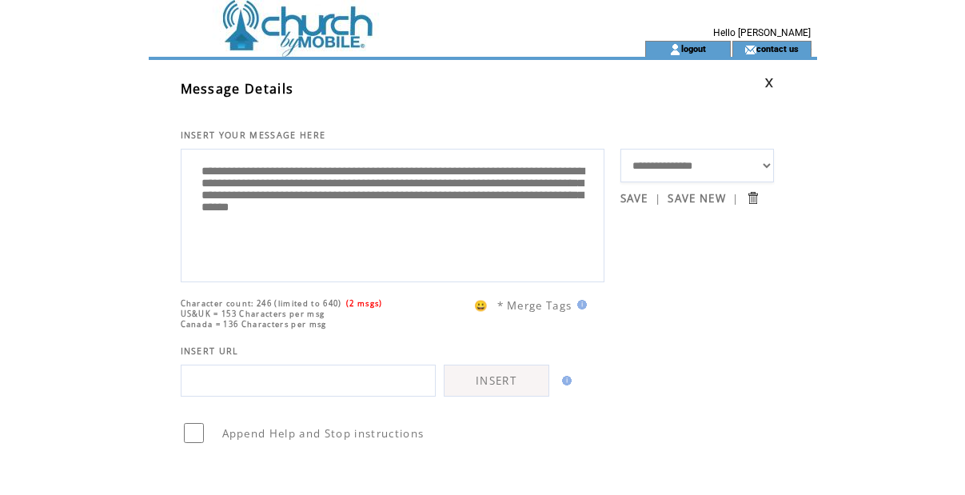
scroll to position [1, 0]
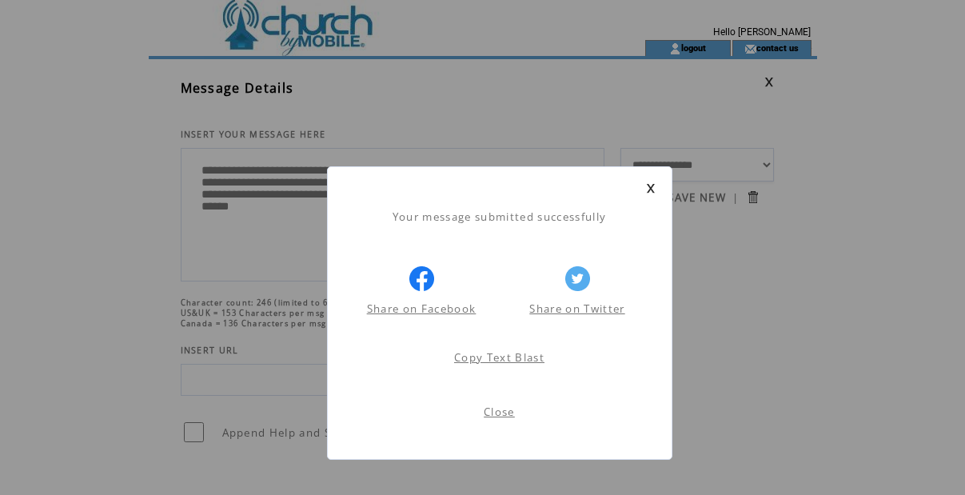
click at [502, 411] on link "Close" at bounding box center [499, 411] width 31 height 14
